Goal: Find specific page/section: Find specific page/section

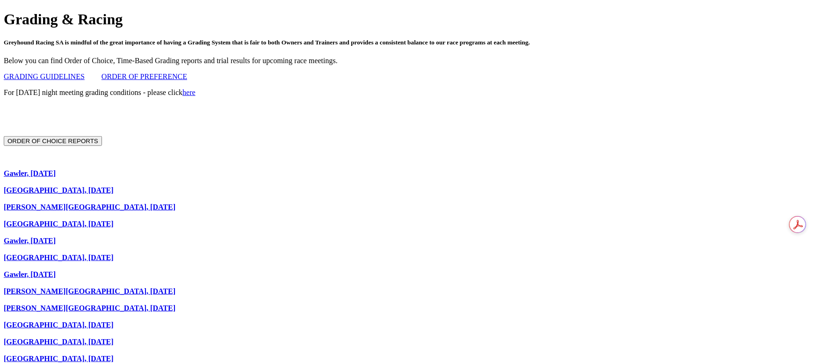
scroll to position [351, 0]
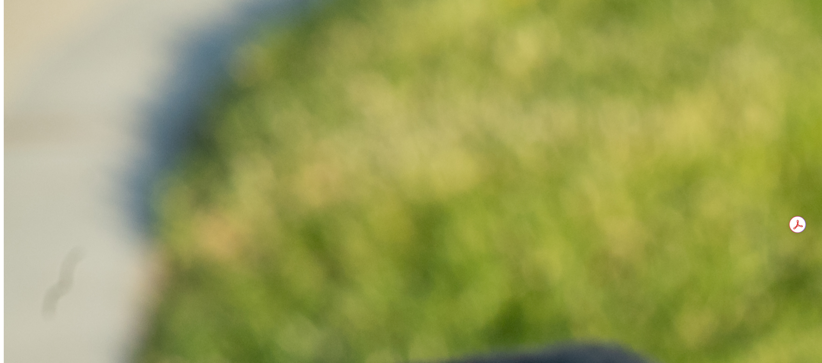
scroll to position [421, 0]
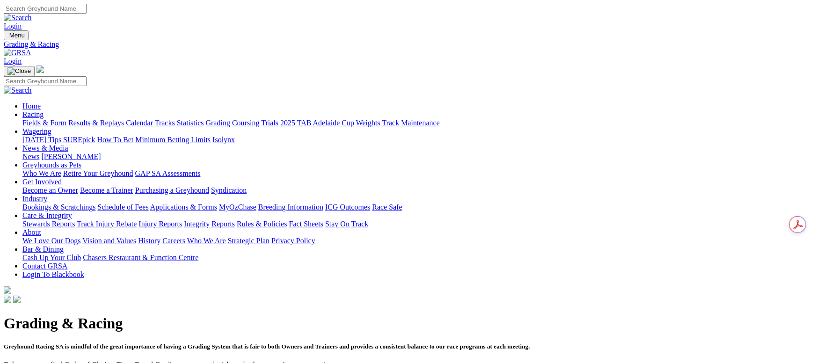
click at [153, 119] on link "Calendar" at bounding box center [139, 123] width 27 height 8
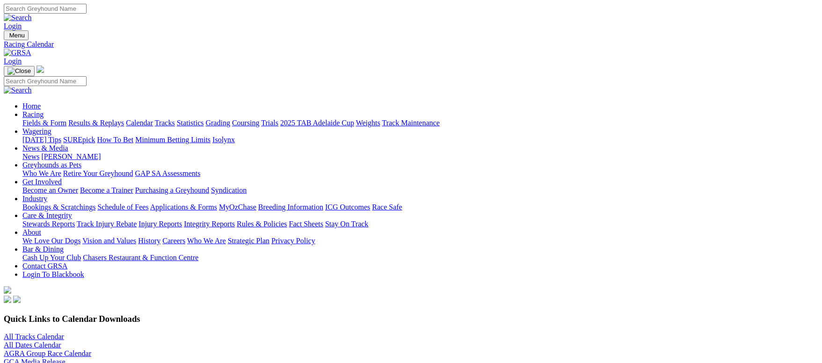
click at [64, 333] on link "All Tracks Calendar" at bounding box center [34, 337] width 60 height 8
